Goal: Task Accomplishment & Management: Manage account settings

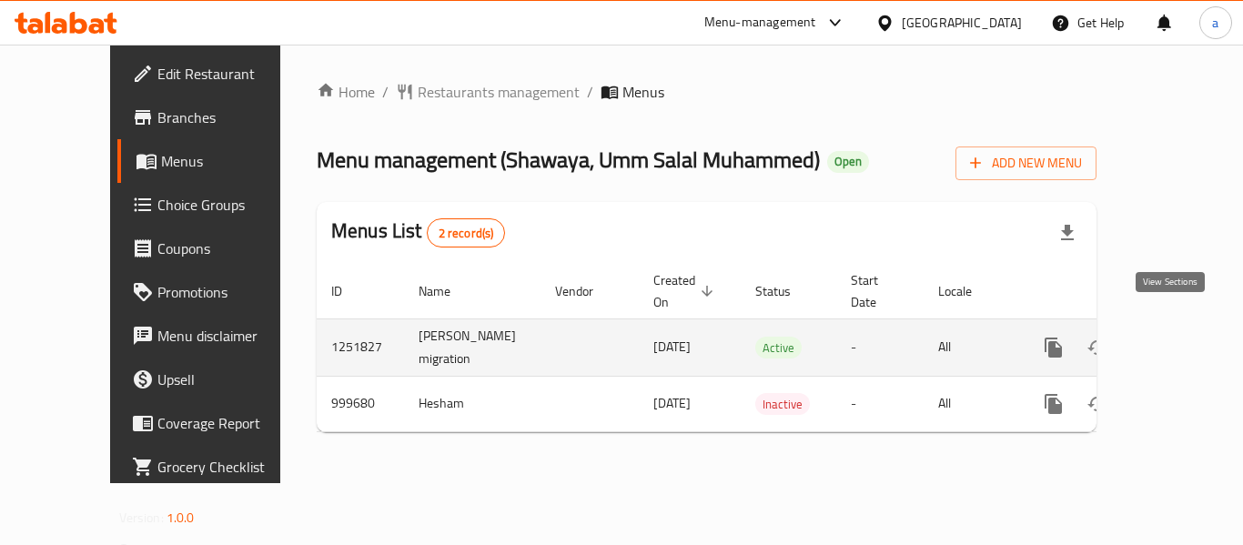
click at [1174, 337] on icon "enhanced table" at bounding box center [1185, 348] width 22 height 22
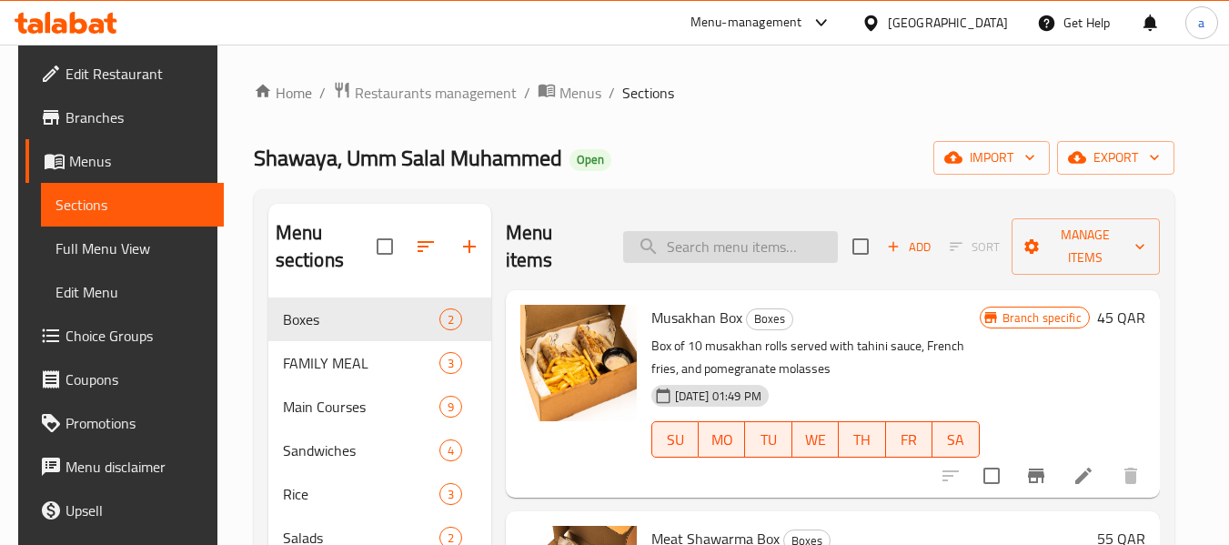
click at [734, 231] on input "search" at bounding box center [730, 247] width 215 height 32
paste input "Full Shawaya"
type input "Full Shawaya"
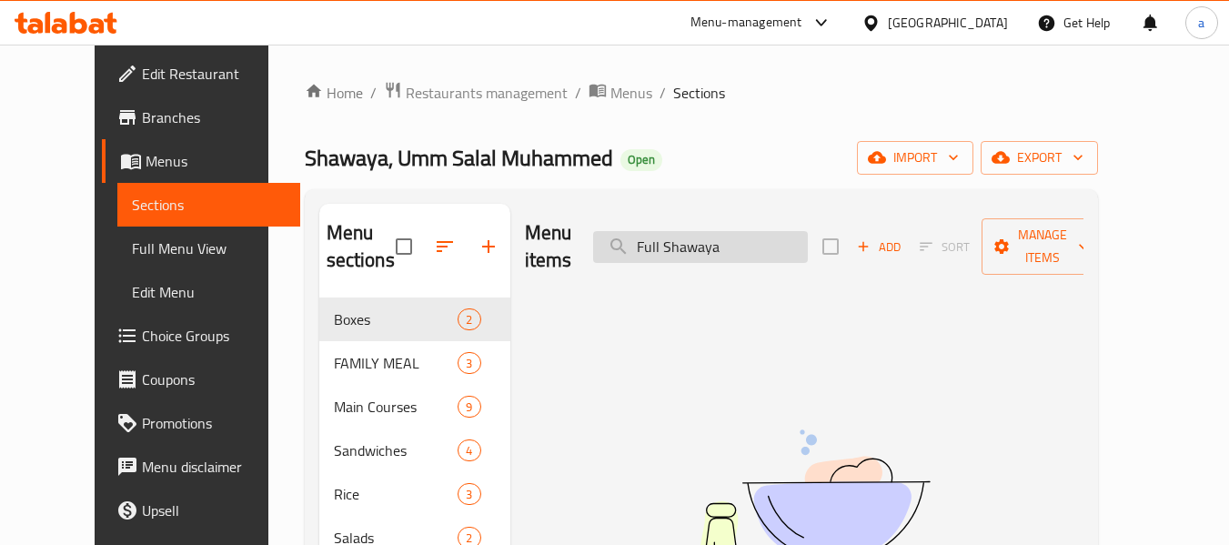
drag, startPoint x: 765, startPoint y: 231, endPoint x: 650, endPoint y: 236, distance: 115.6
click at [650, 236] on input "Full Shawaya" at bounding box center [700, 247] width 215 height 32
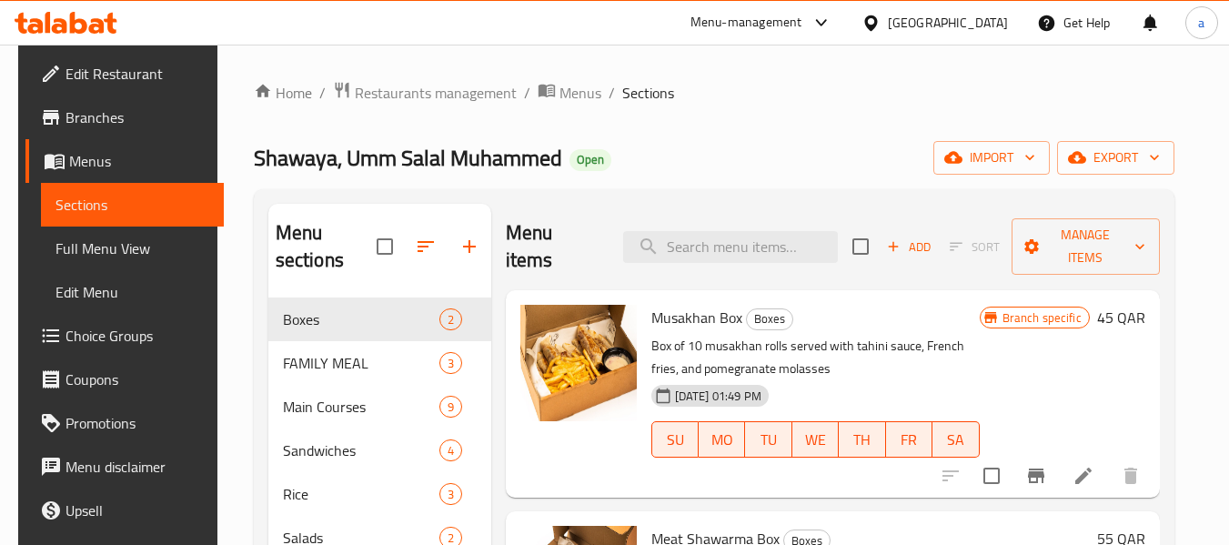
click at [802, 25] on div "Menu-management" at bounding box center [746, 23] width 112 height 22
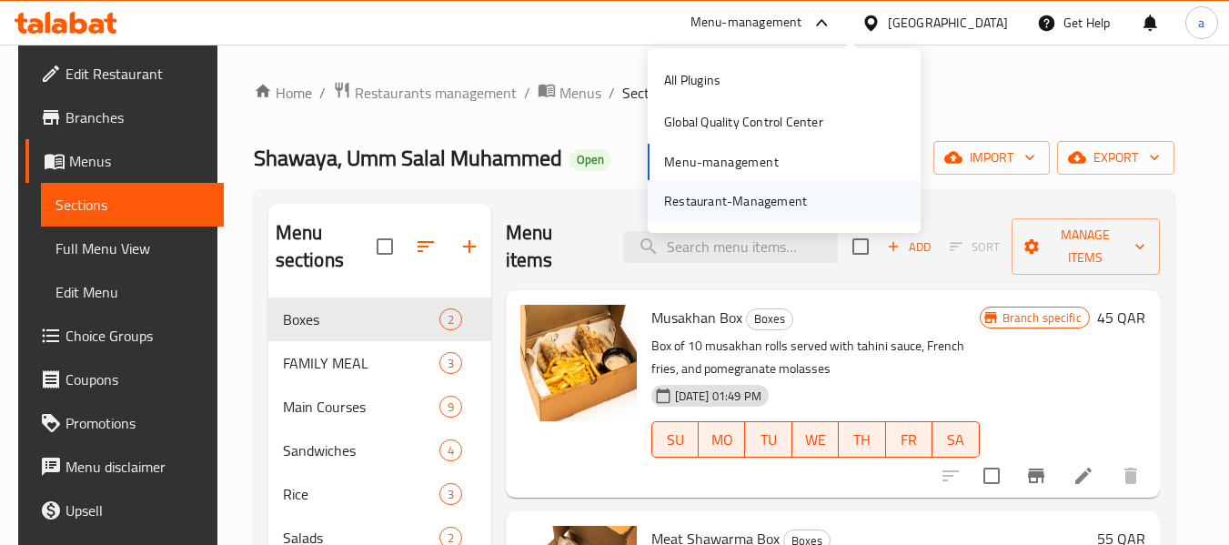
click at [751, 186] on div "Restaurant-Management" at bounding box center [736, 201] width 172 height 42
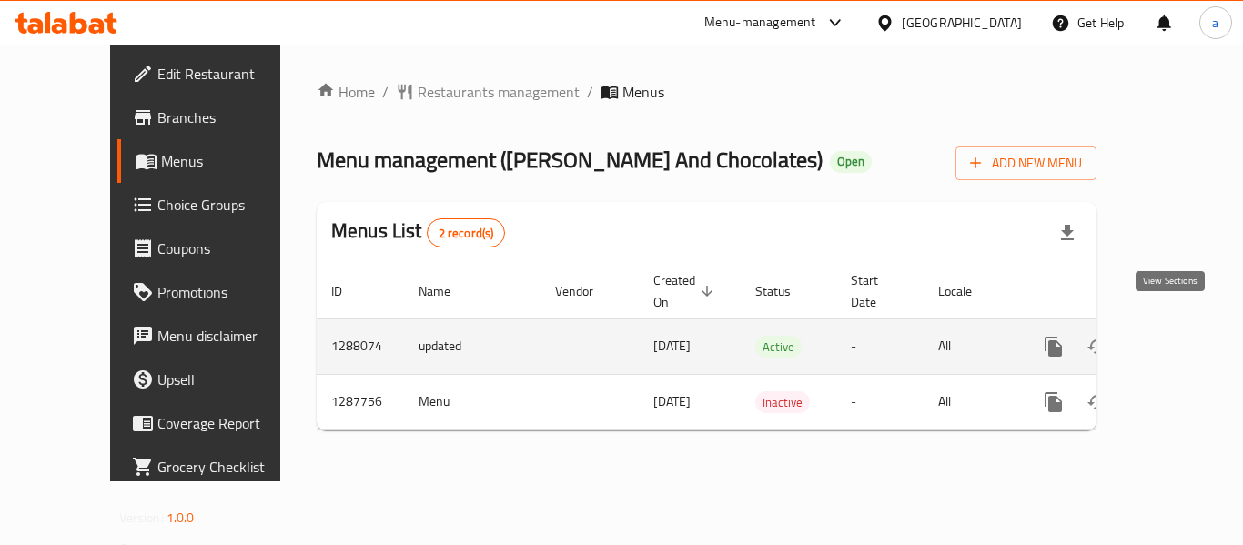
click at [1174, 336] on icon "enhanced table" at bounding box center [1185, 347] width 22 height 22
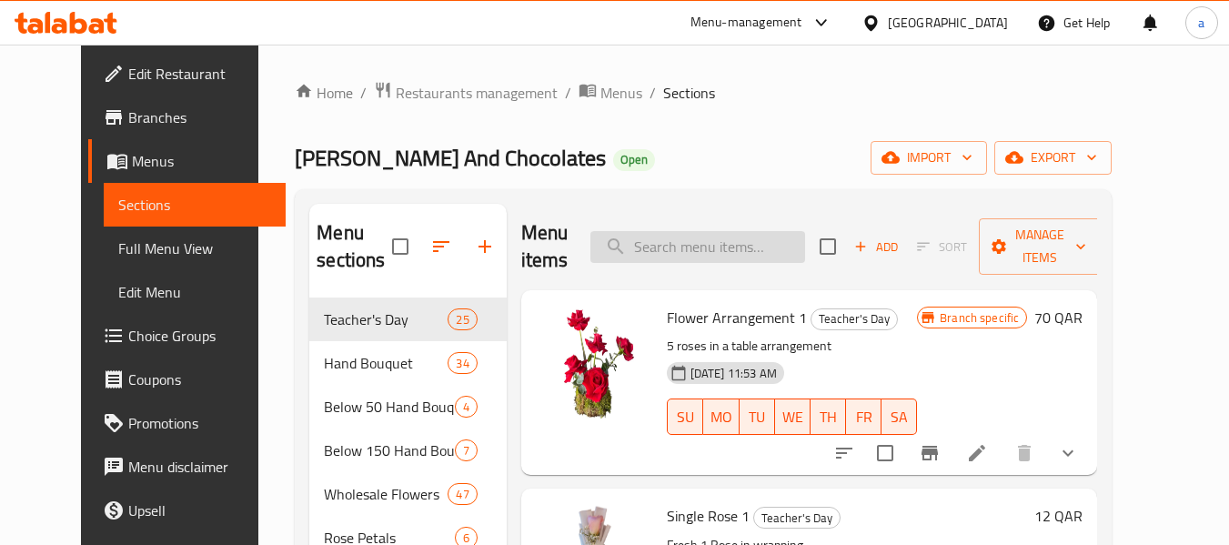
click at [719, 238] on input "search" at bounding box center [697, 247] width 215 height 32
paste input "Flower Arrangement 1"
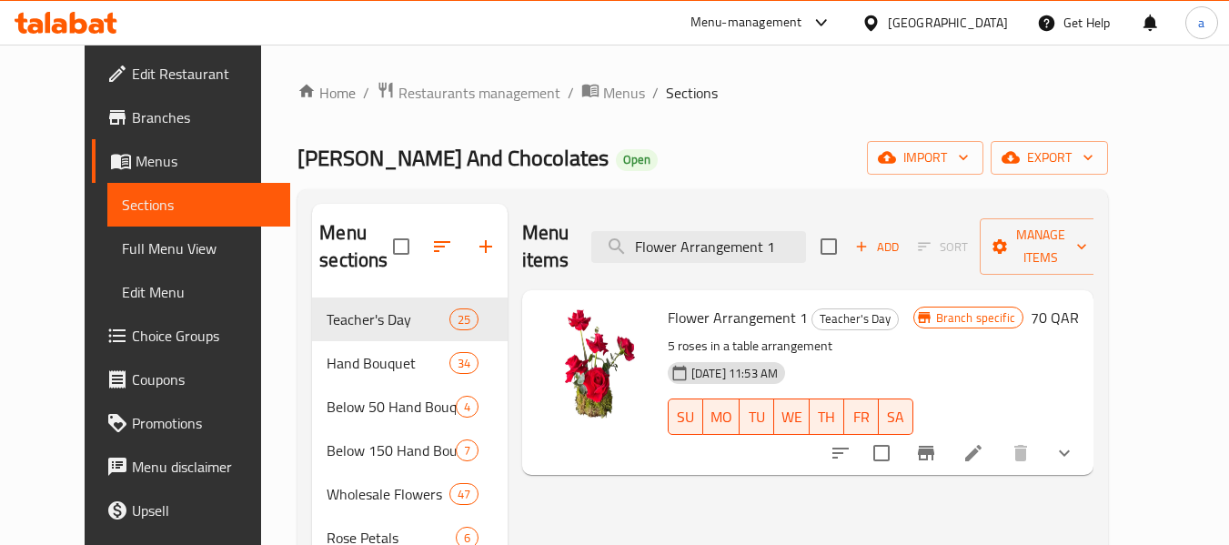
type input "Flower Arrangement 1"
click at [999, 437] on li at bounding box center [973, 453] width 51 height 33
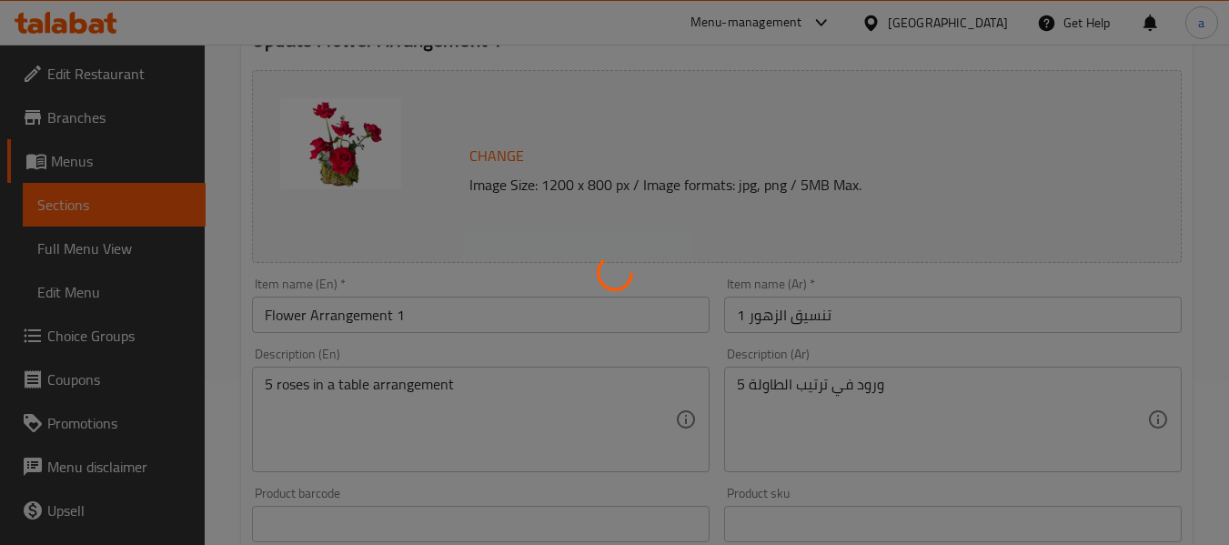
scroll to position [182, 0]
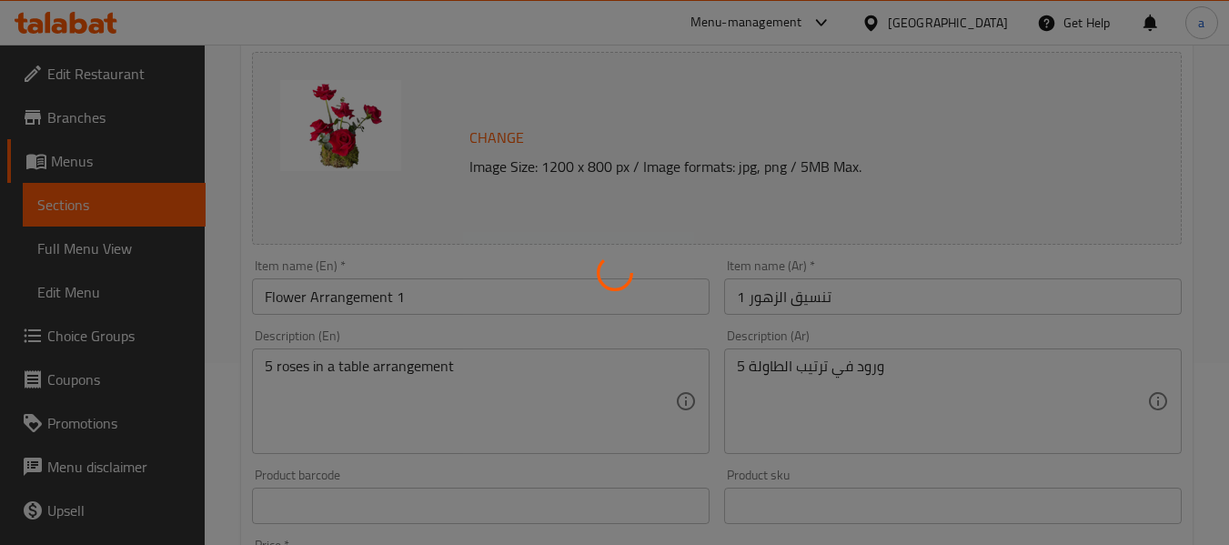
type input "إختيارك من لون الزهور"
type input "1"
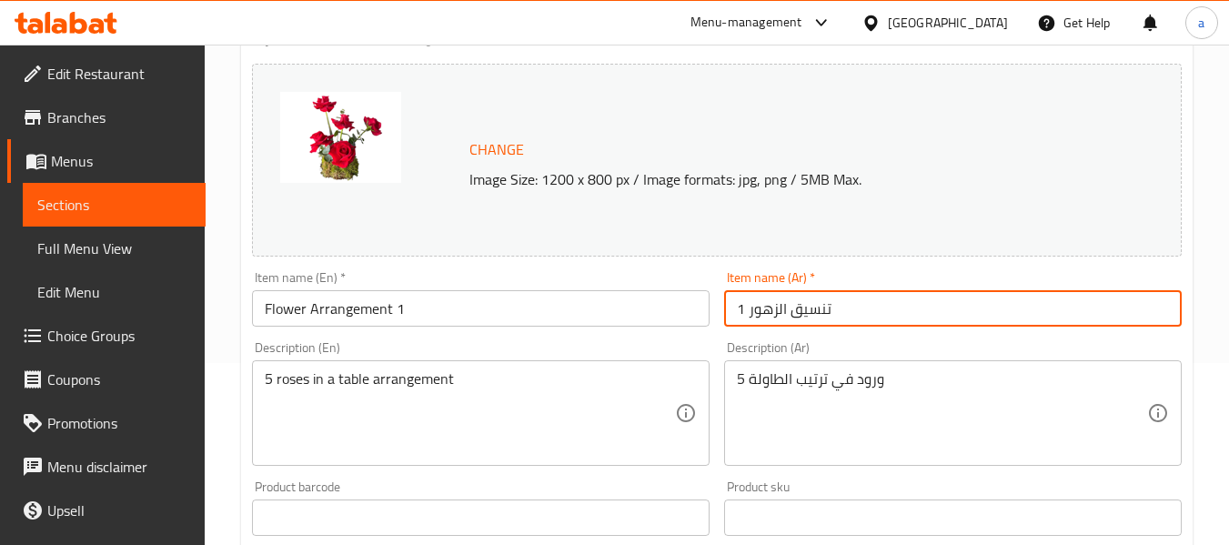
drag, startPoint x: 851, startPoint y: 310, endPoint x: 679, endPoint y: 308, distance: 172.9
click at [679, 308] on div "Change Image Size: 1200 x 800 px / Image formats: jpg, png / 5MB Max. Item name…" at bounding box center [717, 461] width 944 height 811
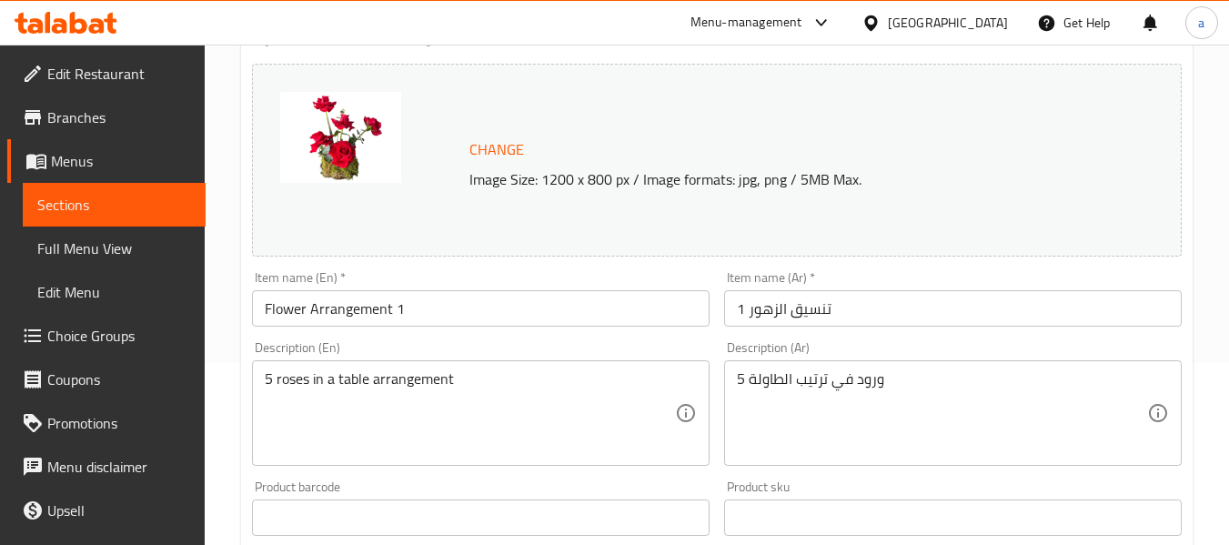
click at [223, 291] on div "Home / Restaurants management / Menus / Sections / item / update Teacher's Day …" at bounding box center [717, 511] width 1024 height 1297
